Goal: Use online tool/utility: Utilize a website feature to perform a specific function

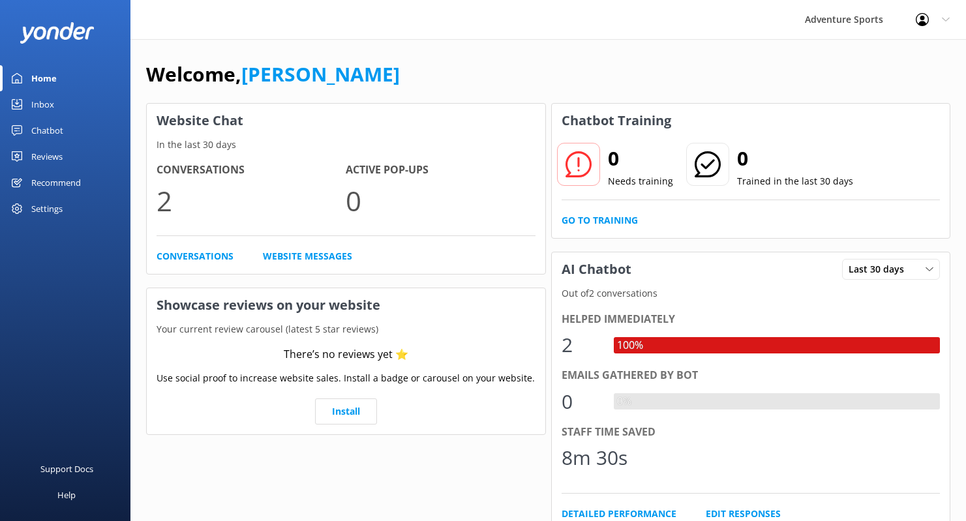
click at [48, 132] on div "Chatbot" at bounding box center [47, 130] width 32 height 26
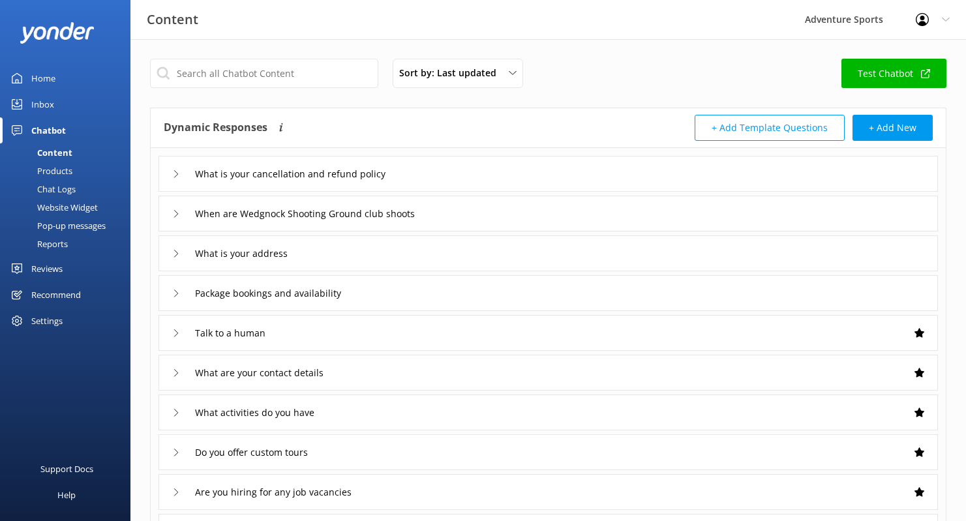
click at [865, 72] on link "Test Chatbot" at bounding box center [894, 73] width 105 height 29
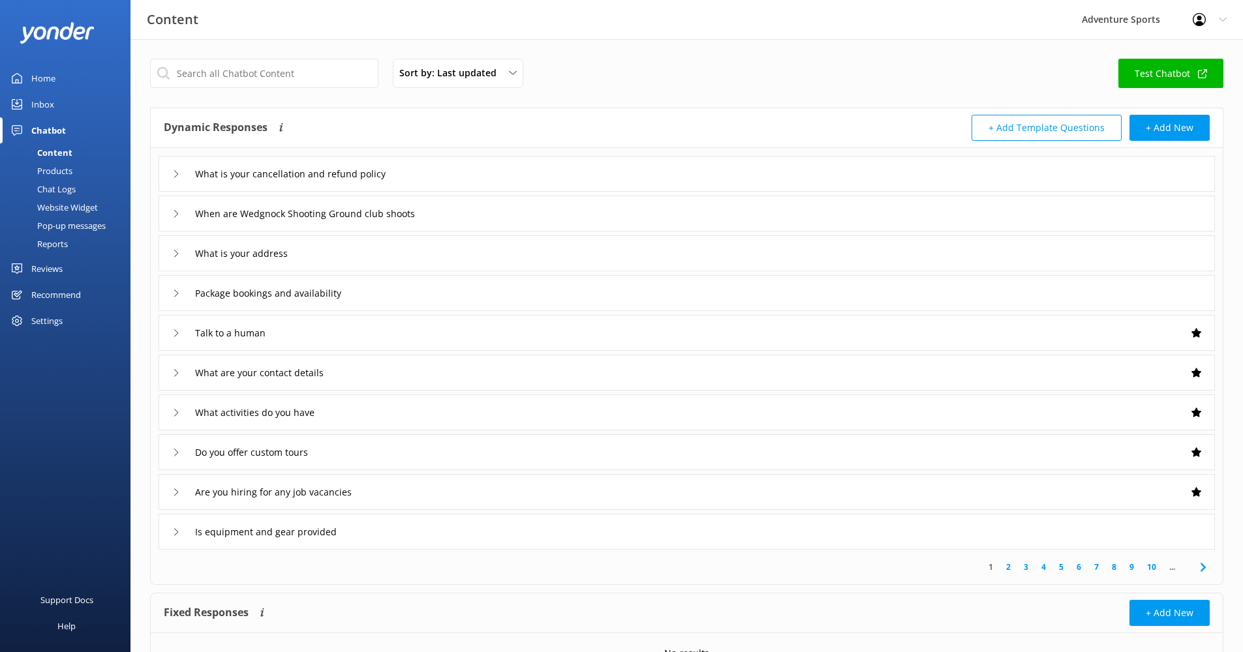
click at [975, 521] on icon at bounding box center [1203, 568] width 16 height 16
click at [57, 187] on div "Chat Logs" at bounding box center [42, 189] width 68 height 18
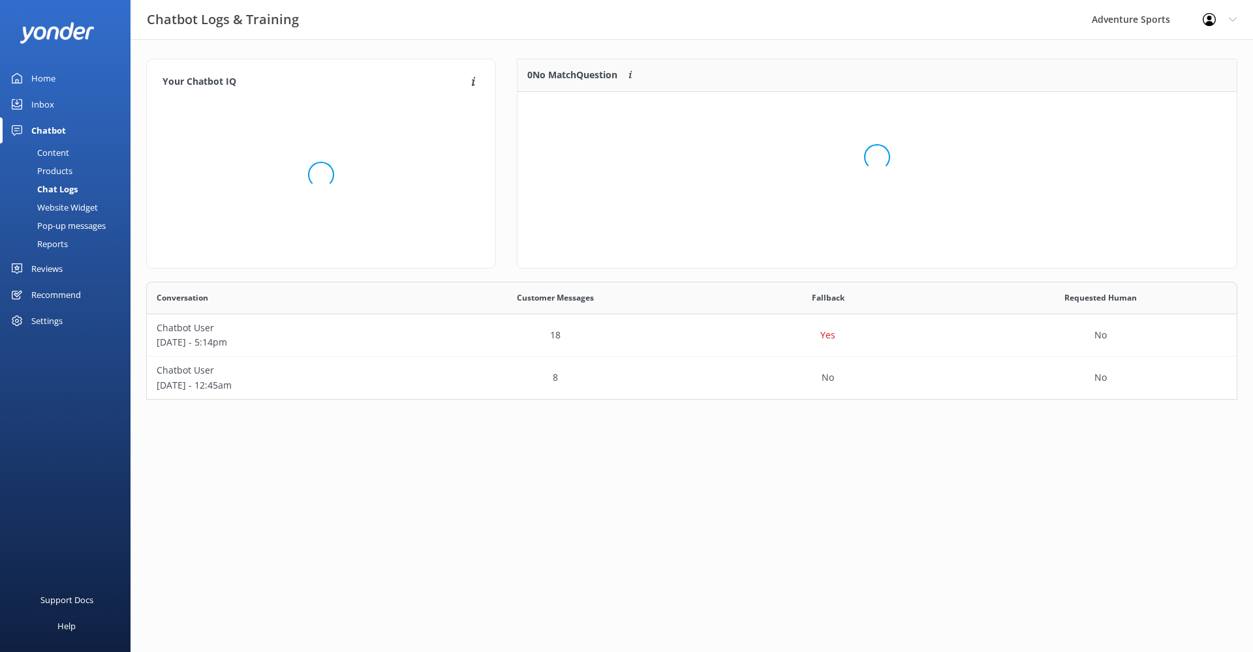
scroll to position [89, 709]
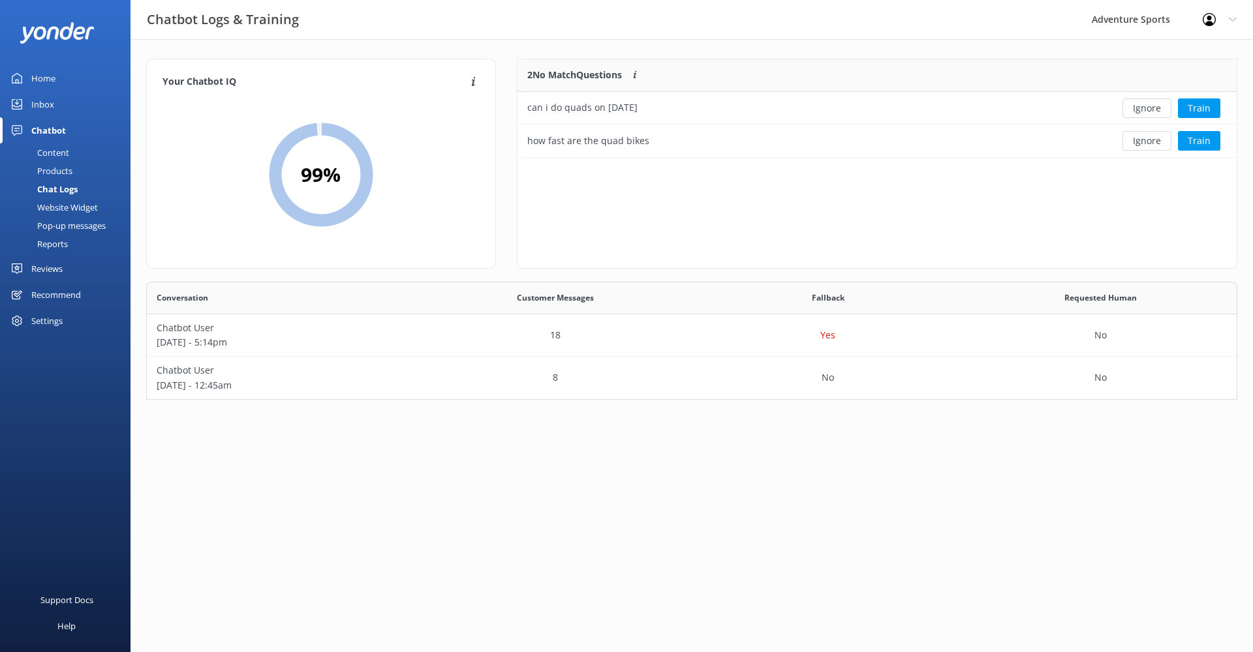
click at [51, 291] on div "Recommend" at bounding box center [56, 295] width 50 height 26
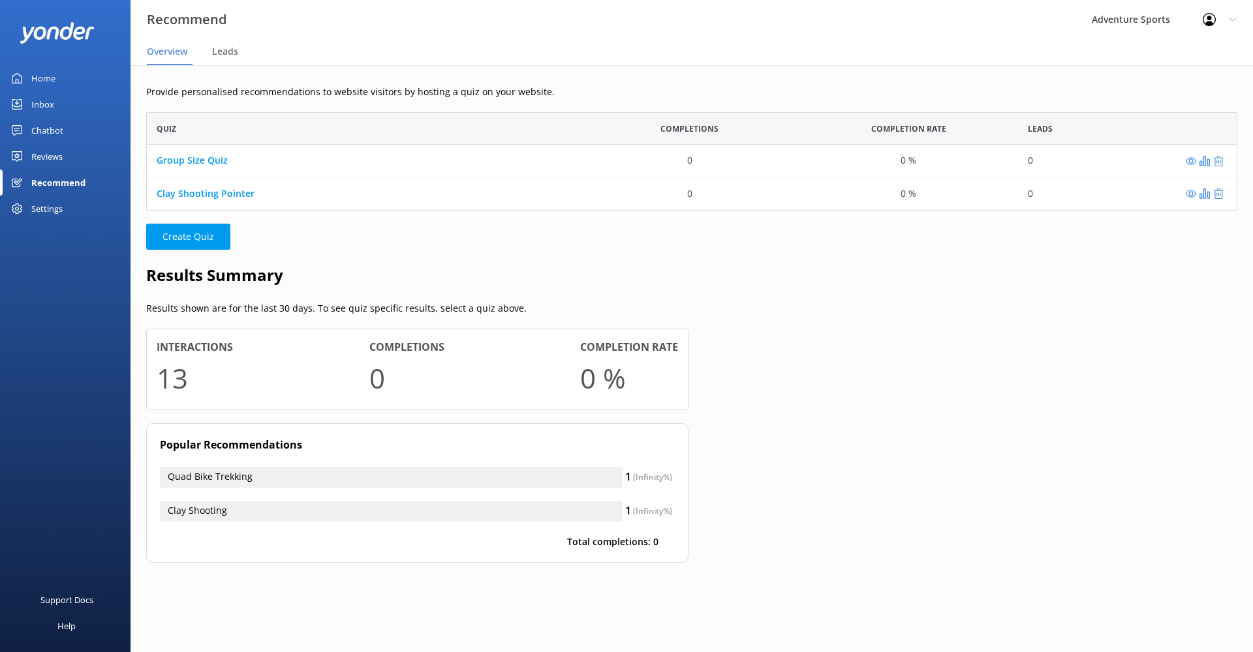
scroll to position [89, 1081]
click at [202, 161] on link "Group Size Quiz" at bounding box center [192, 161] width 71 height 12
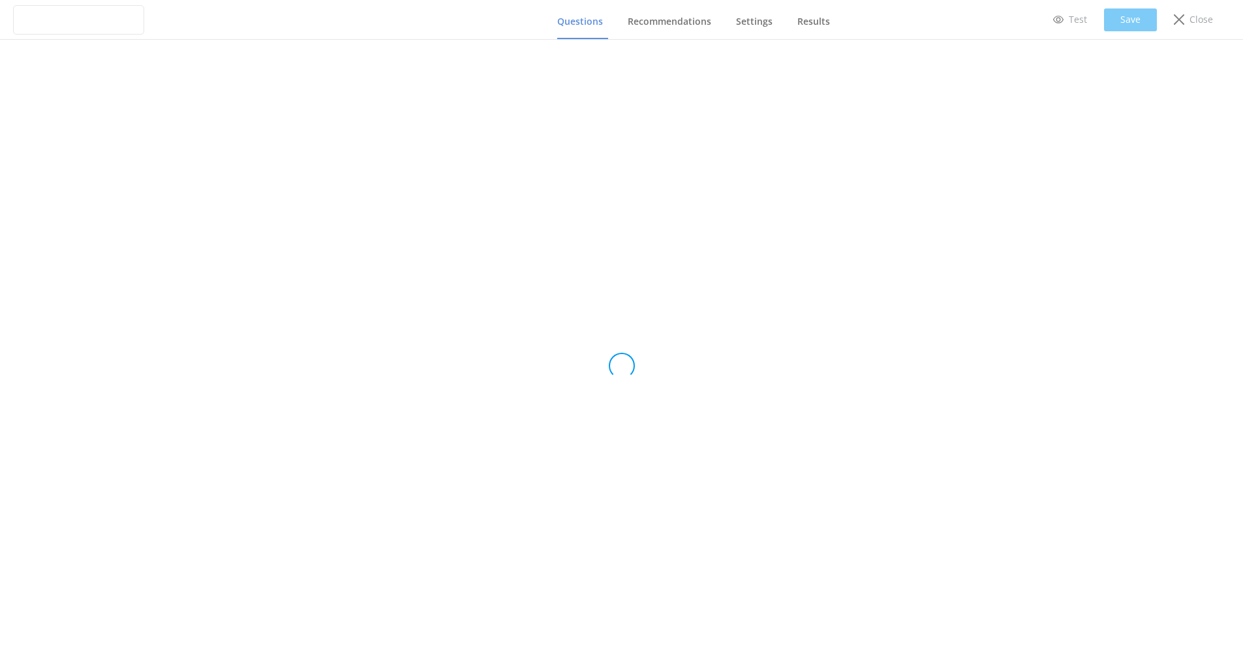
type input "Group Size Quiz"
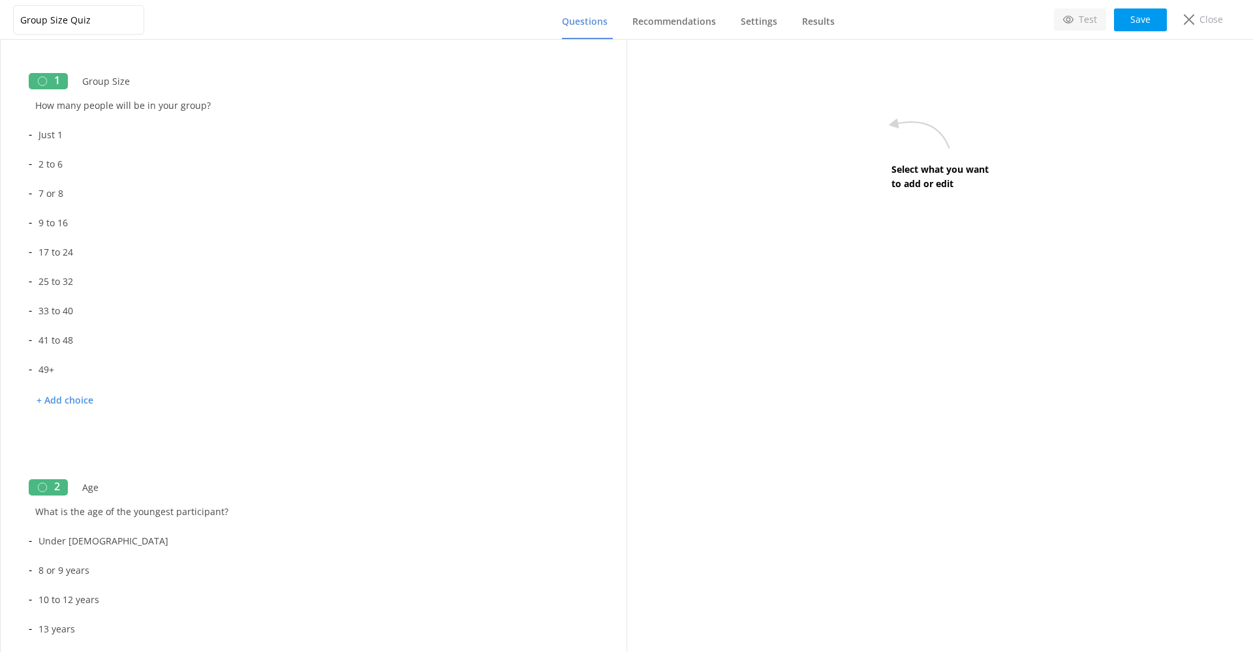
click at [975, 22] on p "Test" at bounding box center [1087, 19] width 18 height 14
